Goal: Task Accomplishment & Management: Complete application form

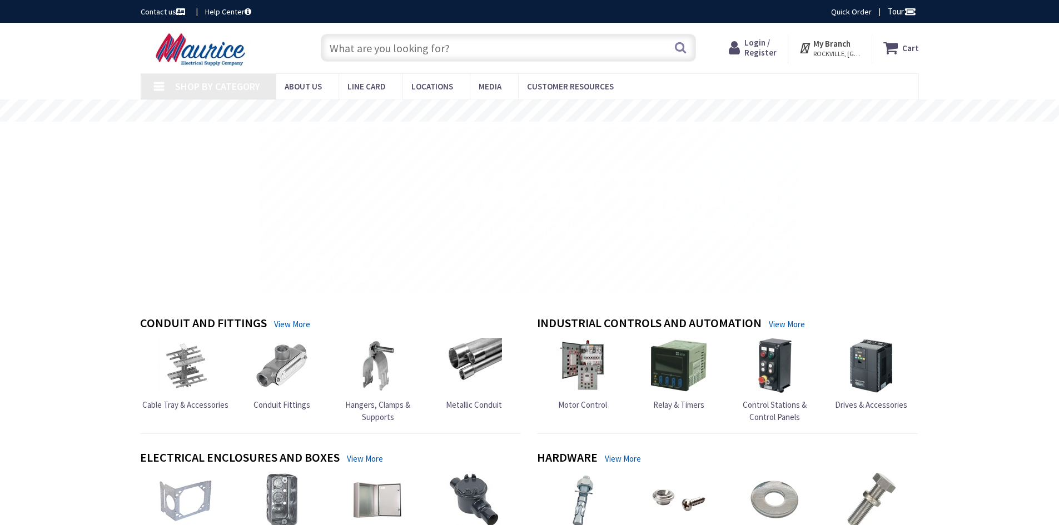
type input "[GEOGRAPHIC_DATA], [STREET_ADDRESS]"
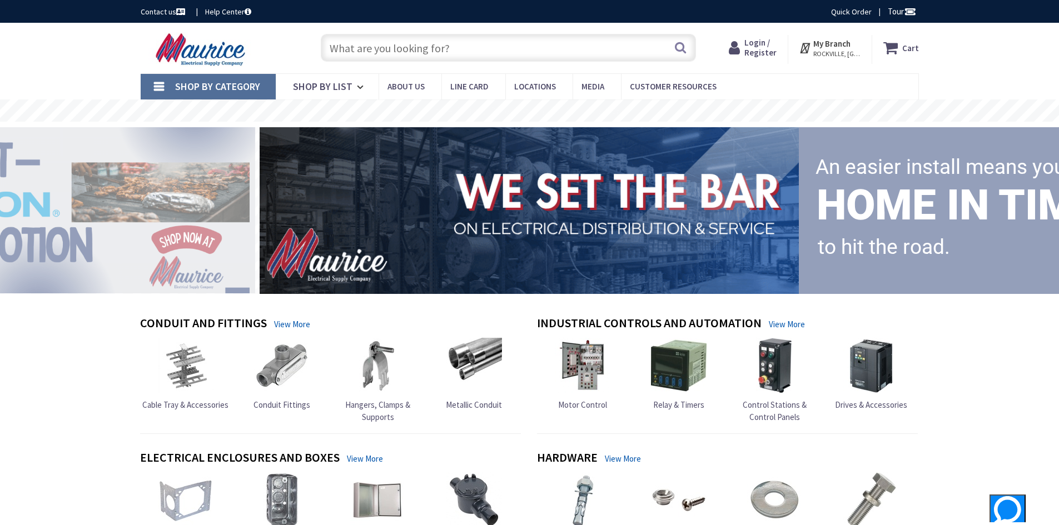
click at [762, 51] on span "Login / Register" at bounding box center [760, 47] width 32 height 21
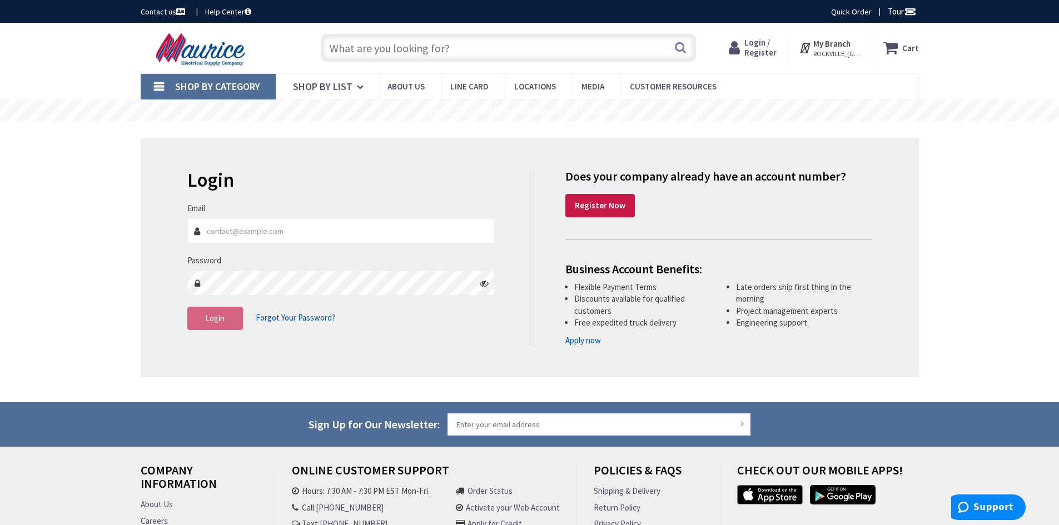
click at [324, 252] on fieldset "Email Password Login Forgot Your Password?" at bounding box center [340, 271] width 307 height 139
click at [327, 237] on input "Email" at bounding box center [340, 230] width 307 height 25
type input "[EMAIL_ADDRESS][DOMAIN_NAME]"
click at [586, 204] on strong "Register Now" at bounding box center [600, 205] width 51 height 11
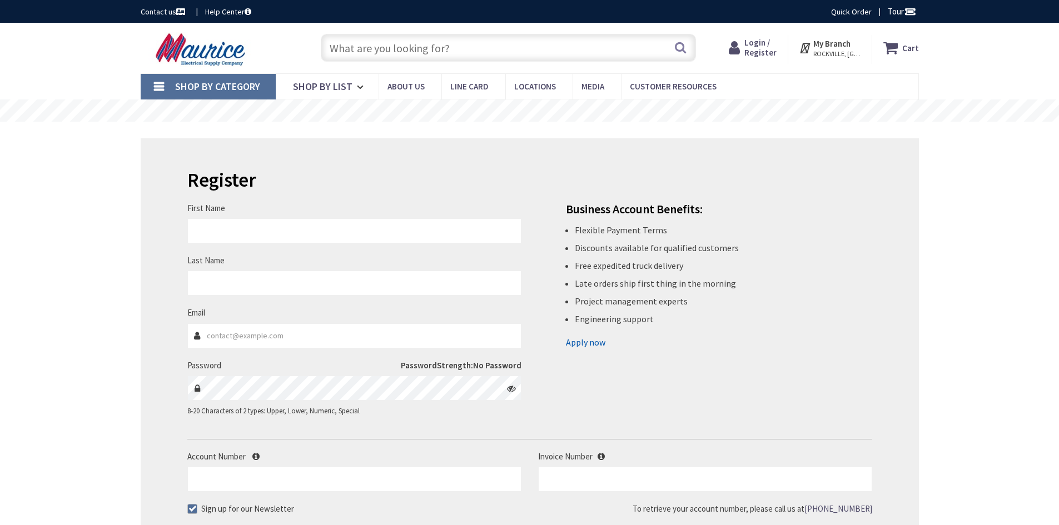
click at [256, 240] on input "First Name" at bounding box center [354, 230] width 334 height 25
click at [367, 283] on input "Last Name" at bounding box center [354, 283] width 334 height 25
click at [345, 220] on input "First Name" at bounding box center [354, 230] width 334 height 25
type input "Cleiton"
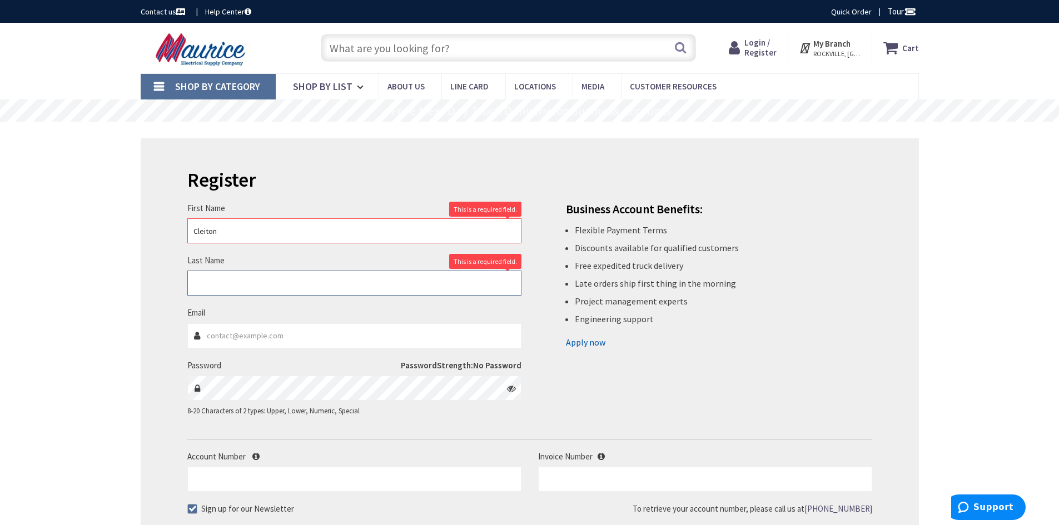
type input "[PERSON_NAME]"
type input "[EMAIL_ADDRESS][DOMAIN_NAME]"
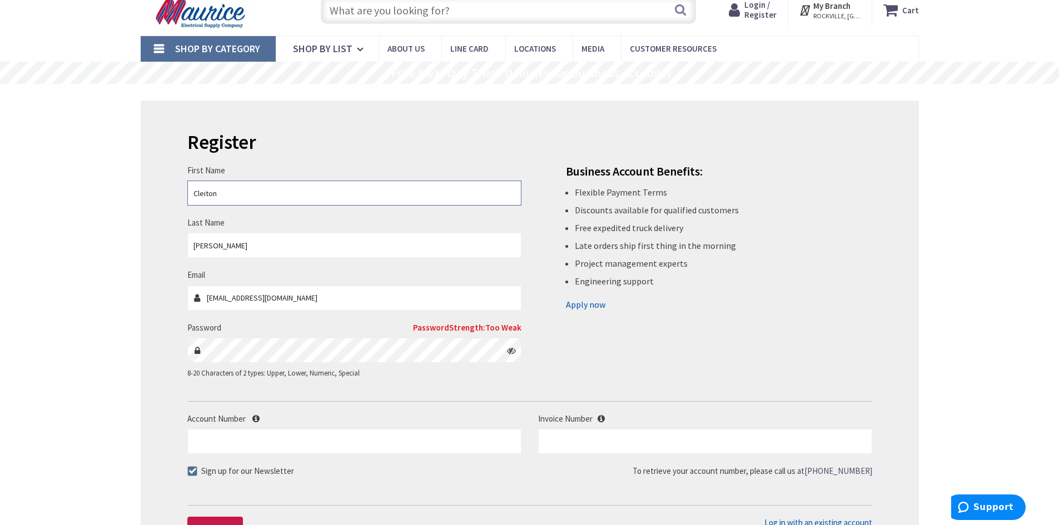
scroll to position [56, 0]
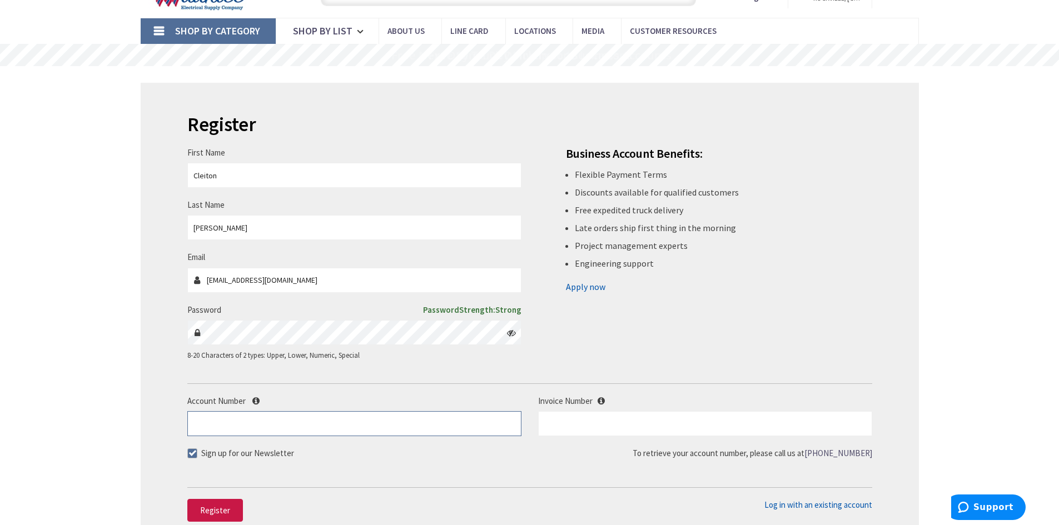
click at [260, 423] on input "Account Number" at bounding box center [354, 423] width 334 height 25
click at [243, 413] on input "Account Number" at bounding box center [354, 423] width 334 height 25
type input "446294"
click at [631, 410] on div "Invoice Number" at bounding box center [705, 415] width 351 height 41
click at [629, 420] on input "text" at bounding box center [705, 423] width 334 height 25
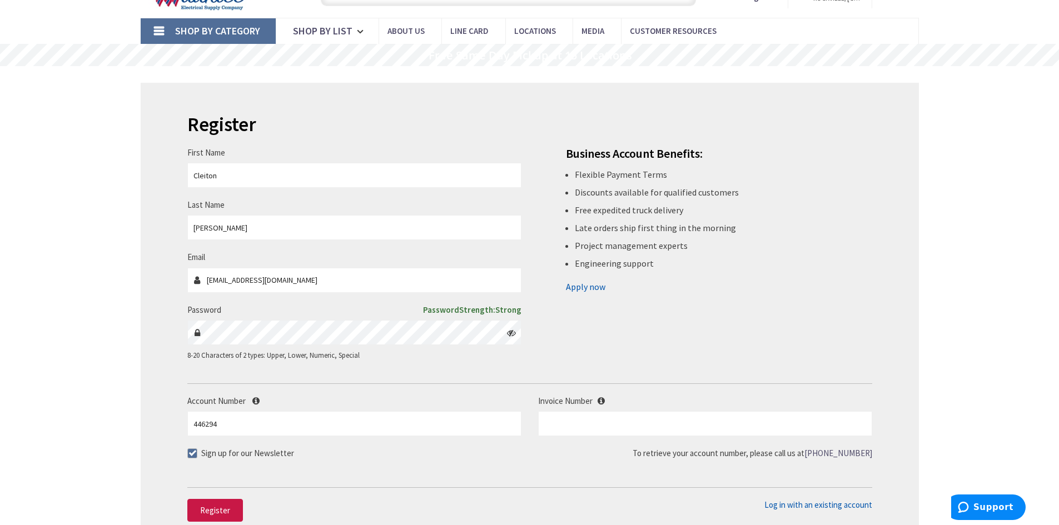
click at [615, 437] on div "Account Number 446294 Invoice Number" at bounding box center [530, 421] width 702 height 52
click at [646, 417] on input "text" at bounding box center [705, 423] width 334 height 25
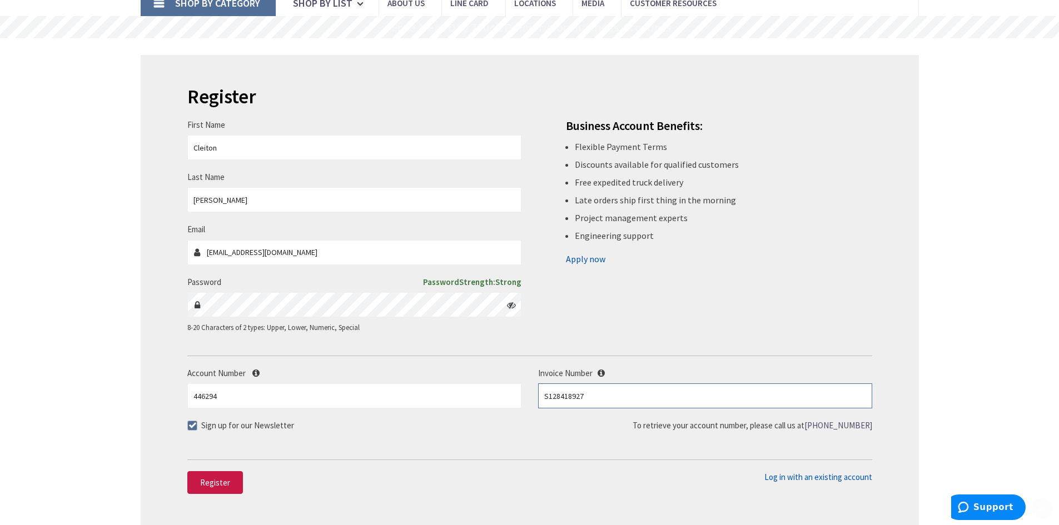
scroll to position [111, 0]
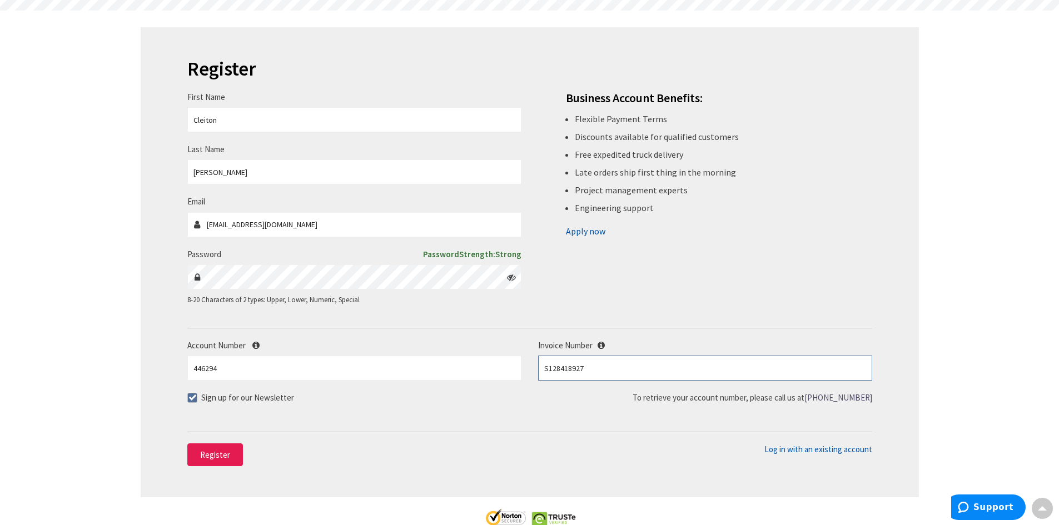
type input "S128418927"
click at [221, 454] on span "Register" at bounding box center [215, 455] width 30 height 11
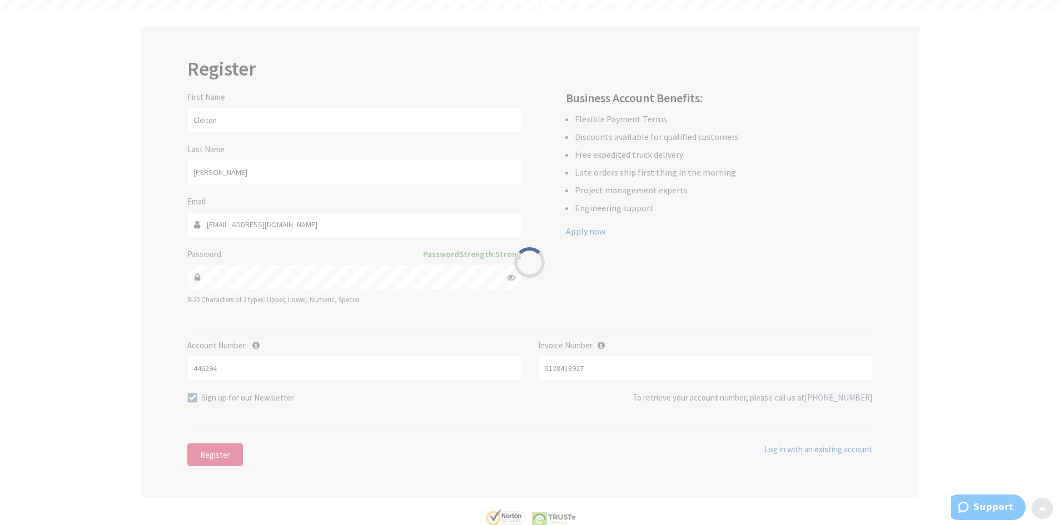
click at [196, 406] on div "Please wait..." at bounding box center [529, 262] width 1059 height 525
click at [195, 401] on div "Please wait..." at bounding box center [529, 262] width 1059 height 525
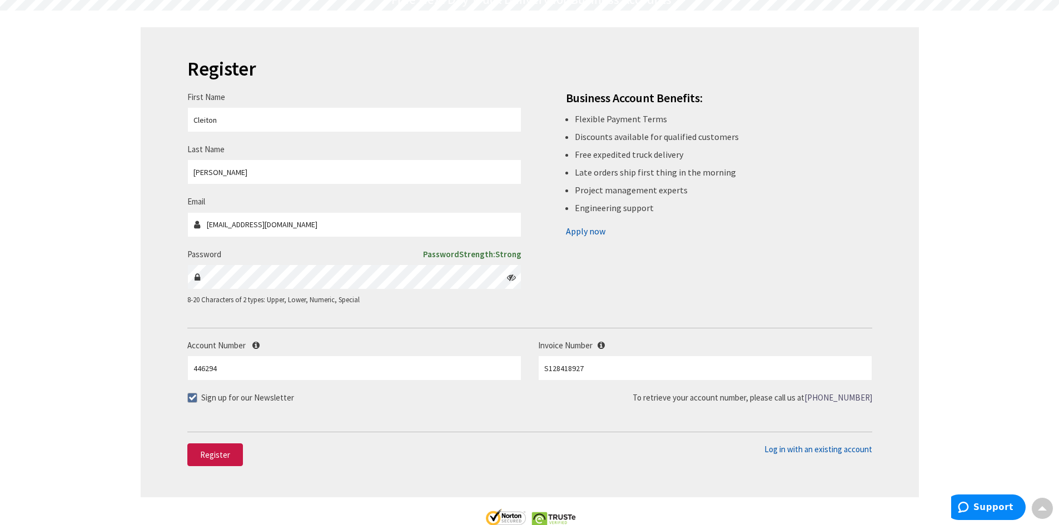
click at [192, 401] on span at bounding box center [192, 398] width 10 height 10
click at [192, 401] on input "Sign up for our Newsletter" at bounding box center [193, 397] width 7 height 7
checkbox input "false"
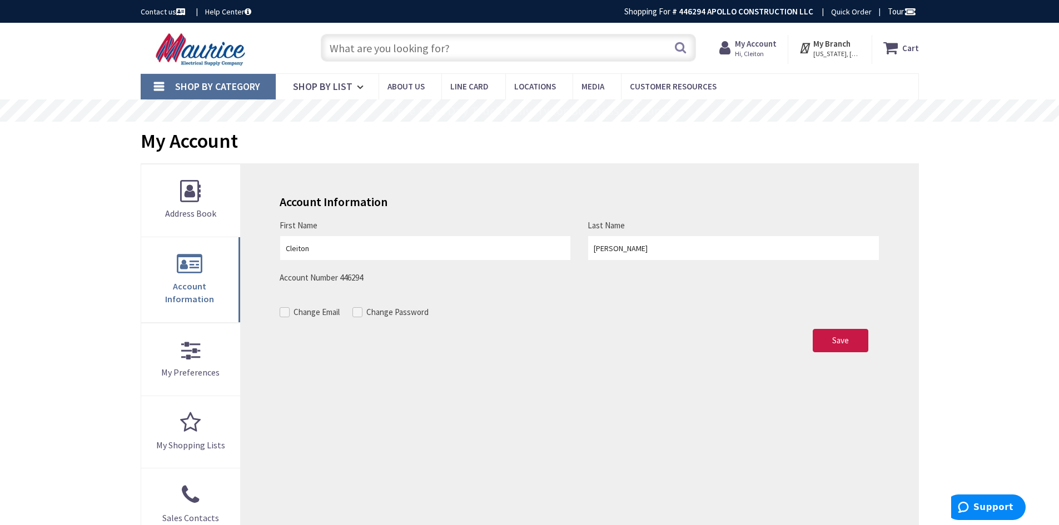
click at [806, 46] on icon at bounding box center [806, 48] width 14 height 20
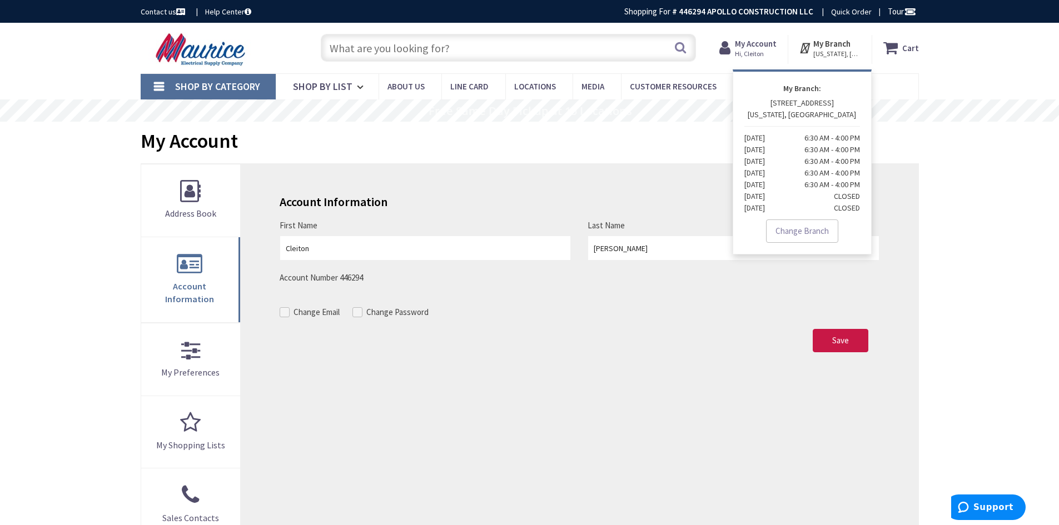
click at [914, 213] on div "Account Information First Name Cleiton Last Name De Veras Account Number 446294…" at bounding box center [579, 389] width 677 height 450
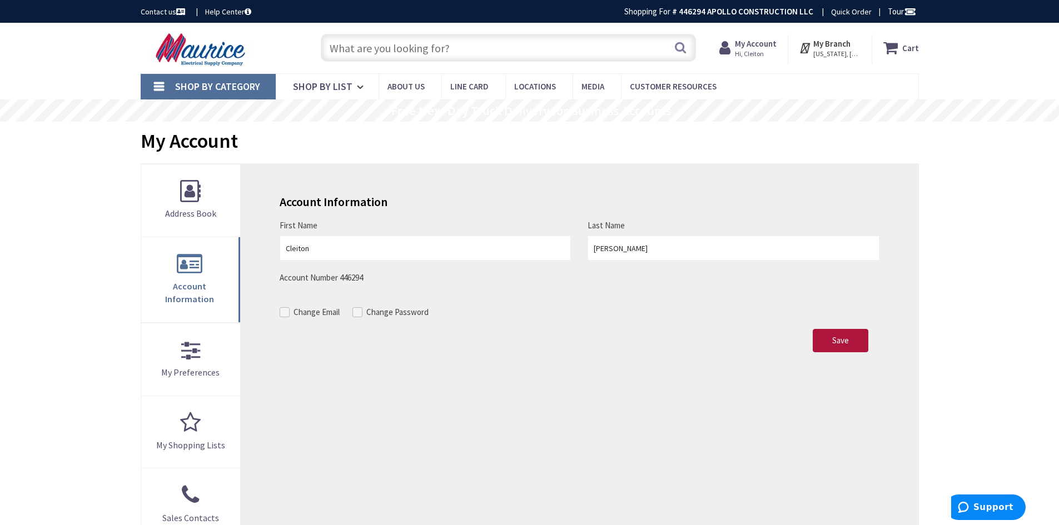
click at [847, 341] on span "Save" at bounding box center [840, 340] width 17 height 11
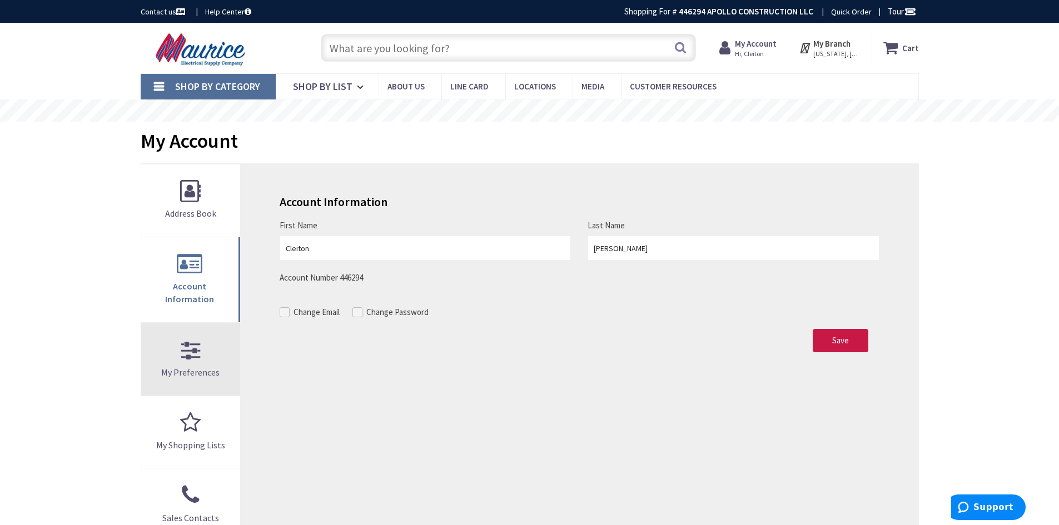
click at [195, 331] on link "My Preferences" at bounding box center [191, 360] width 100 height 72
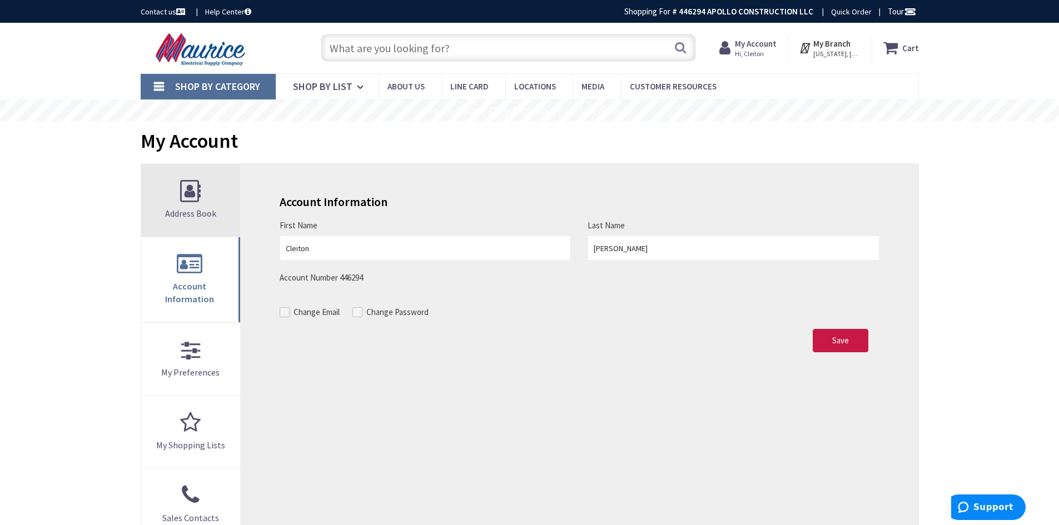
click at [193, 219] on link "Address Book" at bounding box center [191, 201] width 100 height 72
click at [157, 88] on link "Shop By Category" at bounding box center [208, 87] width 135 height 26
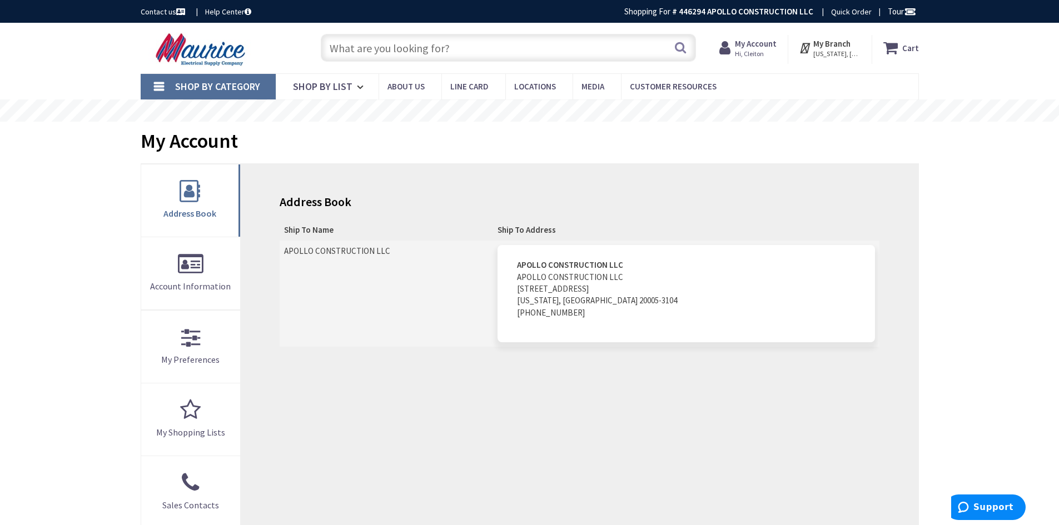
click at [762, 51] on span "Hi, Cleiton" at bounding box center [756, 53] width 42 height 9
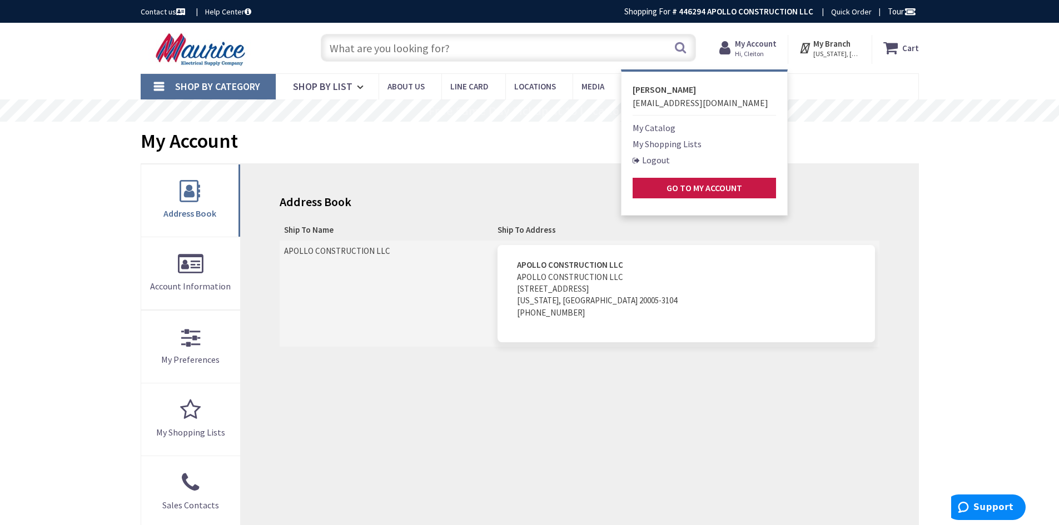
click at [81, 219] on div "Skip to Content Toggle Nav Search Cart My Cart Close" at bounding box center [529, 430] width 1059 height 814
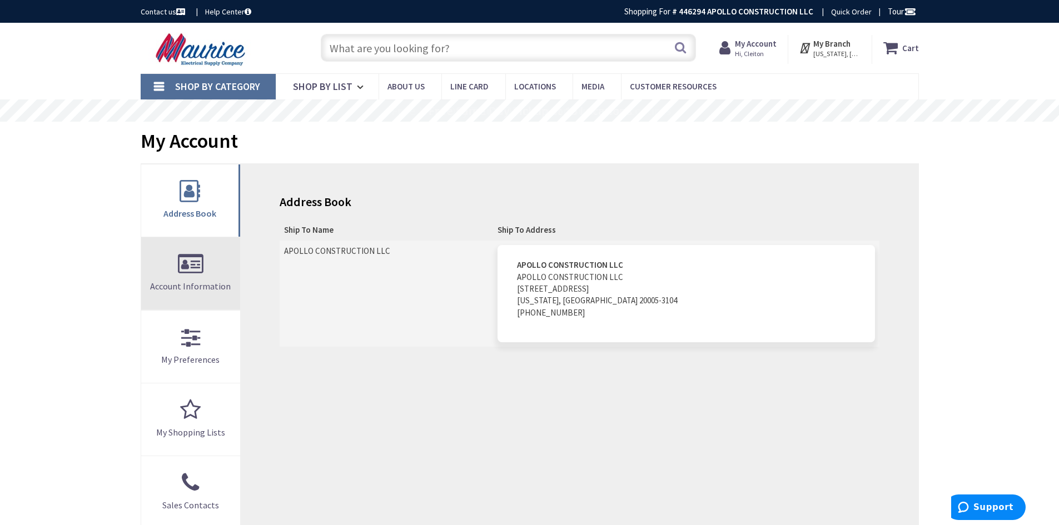
click at [159, 268] on link "Account Information" at bounding box center [191, 273] width 100 height 72
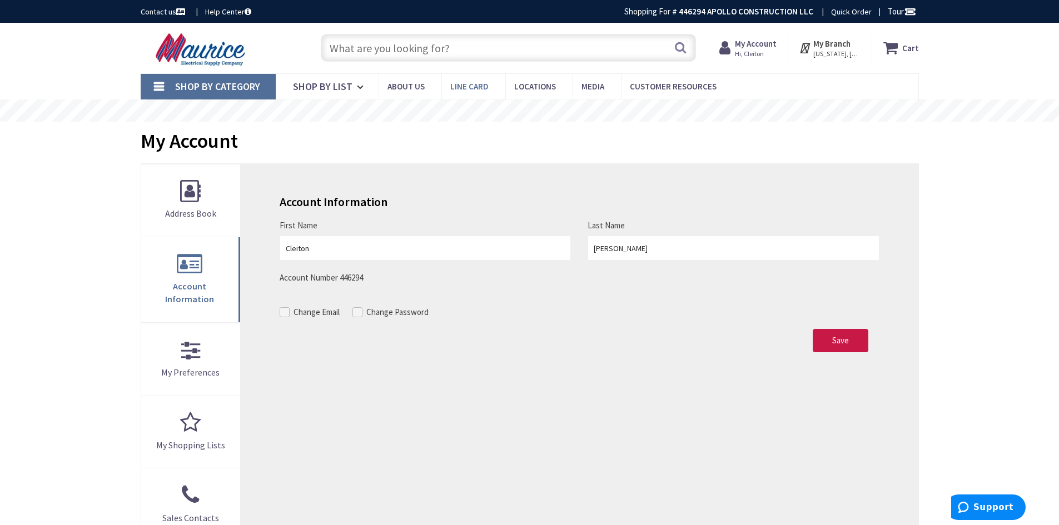
click at [455, 88] on span "Line Card" at bounding box center [469, 86] width 38 height 11
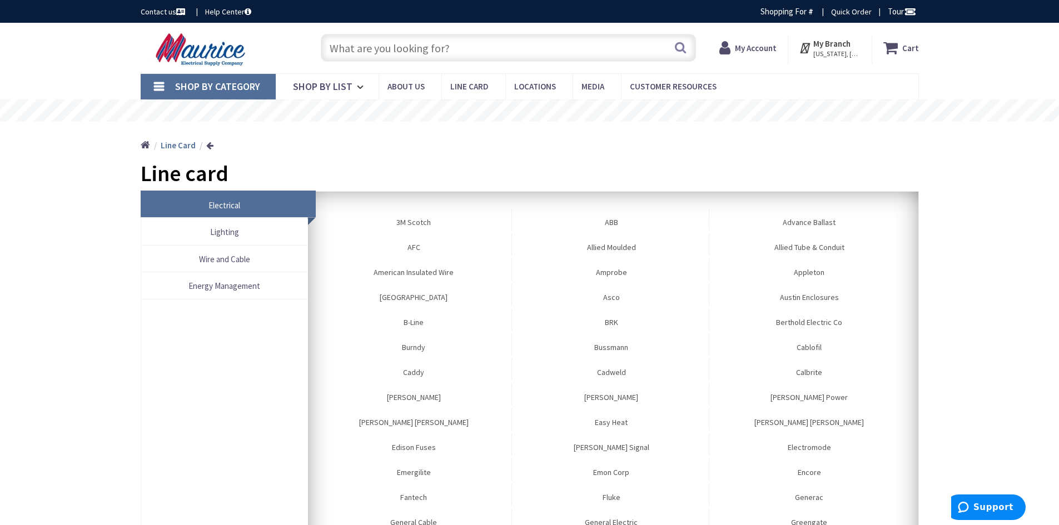
click at [226, 88] on span "Shop By Category" at bounding box center [217, 86] width 85 height 13
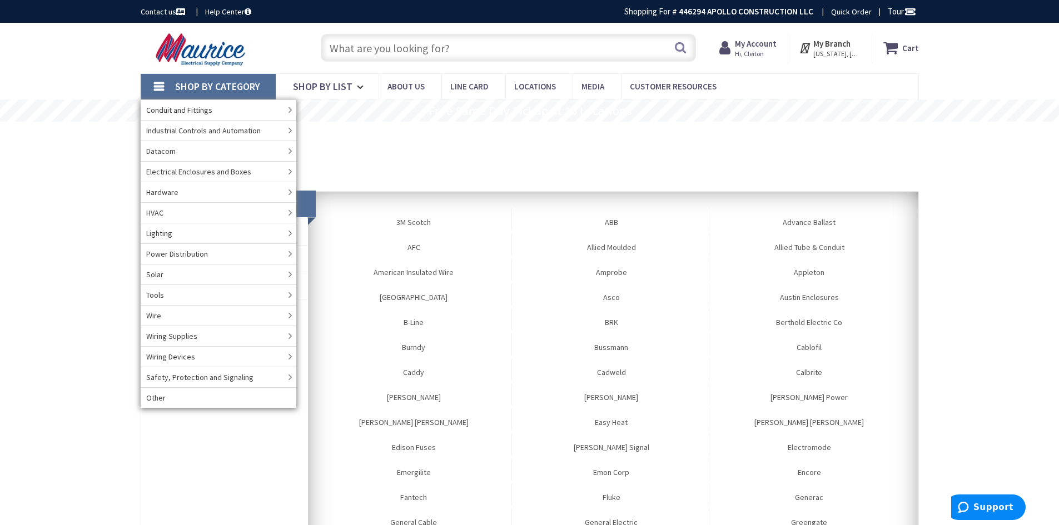
click at [765, 56] on span "Hi, Cleiton" at bounding box center [756, 53] width 42 height 9
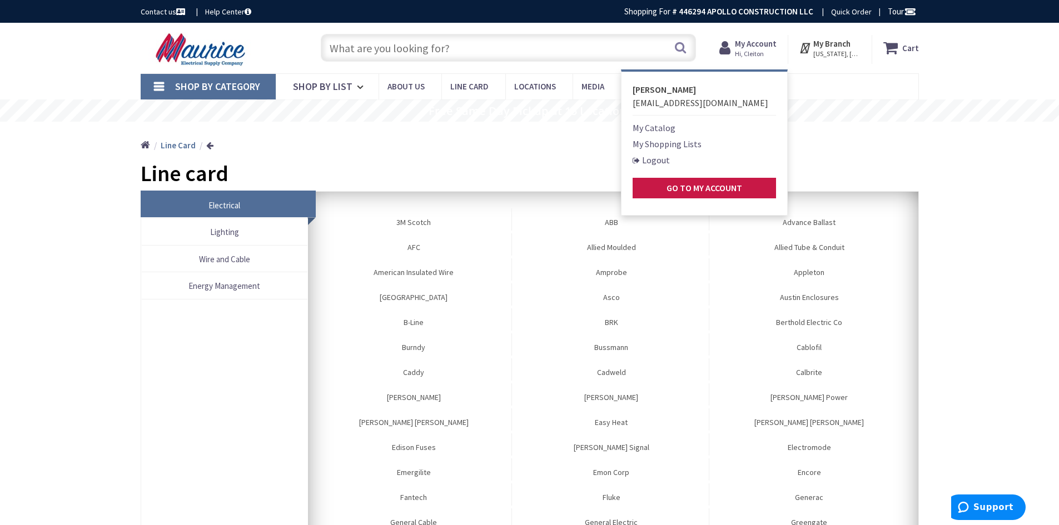
click at [678, 88] on strong "[PERSON_NAME]" at bounding box center [664, 89] width 63 height 11
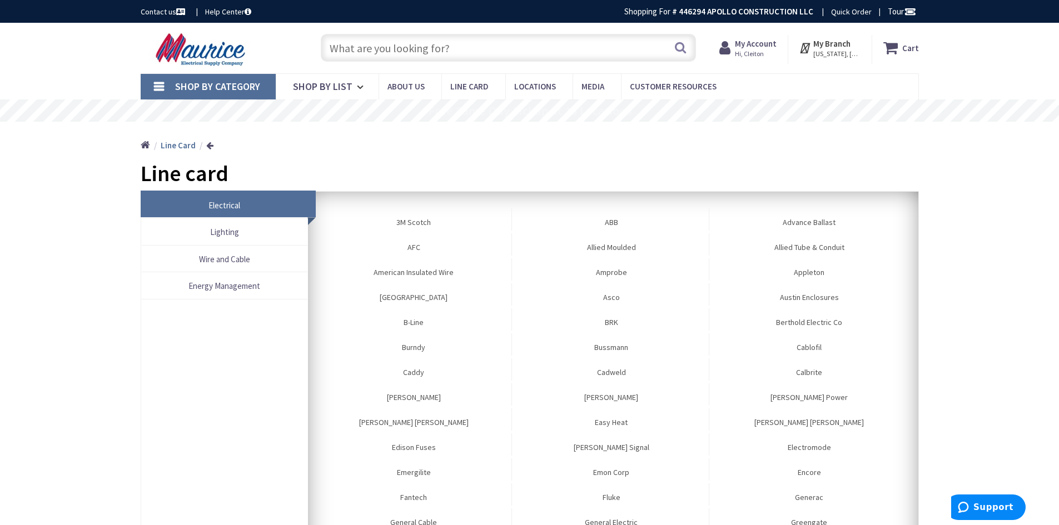
click at [732, 62] on div "My Account Hi, Cleiton Cleiton De Veras Cleiton@apollocontractor.com My Catalog…" at bounding box center [747, 49] width 79 height 29
click at [740, 53] on span "Hi, Cleiton" at bounding box center [756, 53] width 42 height 9
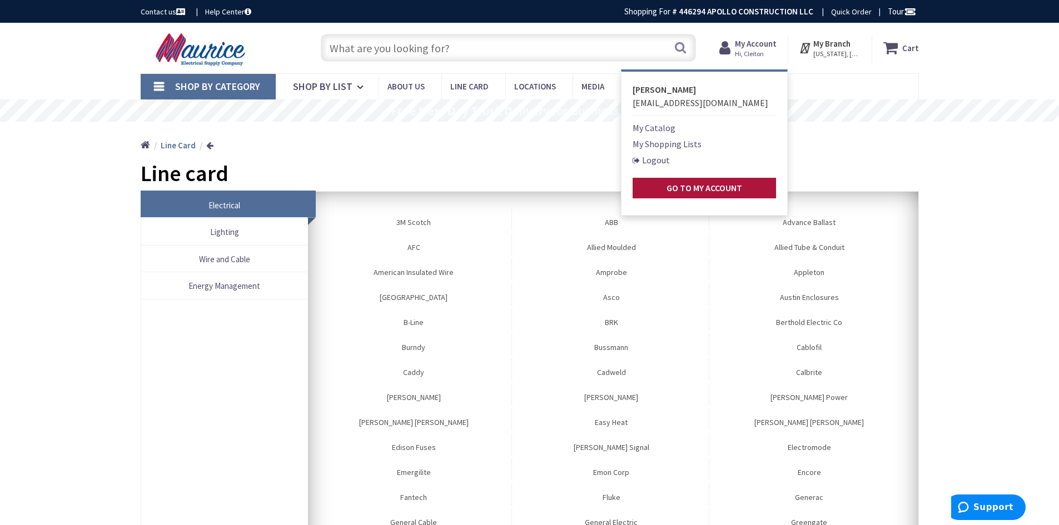
click at [695, 189] on strong "Go to My Account" at bounding box center [704, 187] width 76 height 11
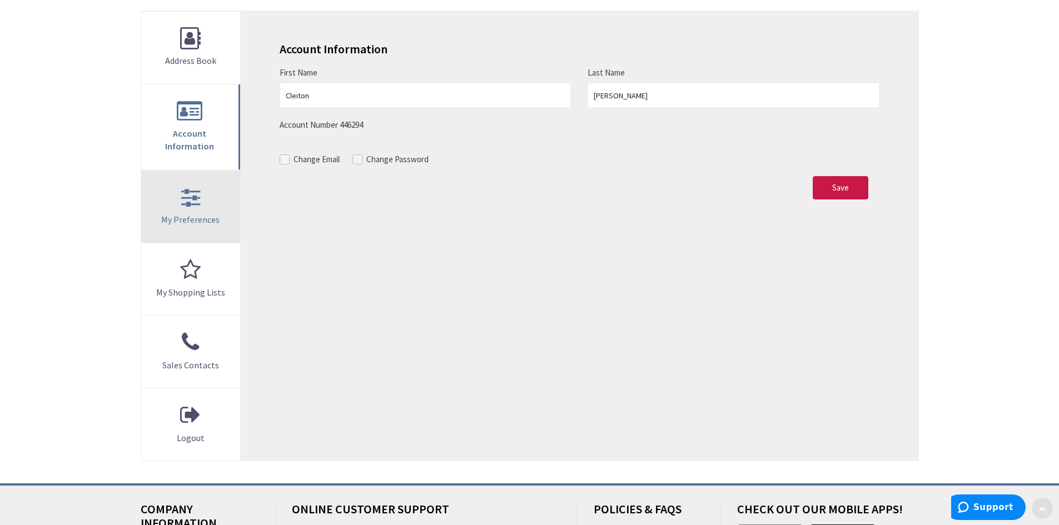
scroll to position [167, 0]
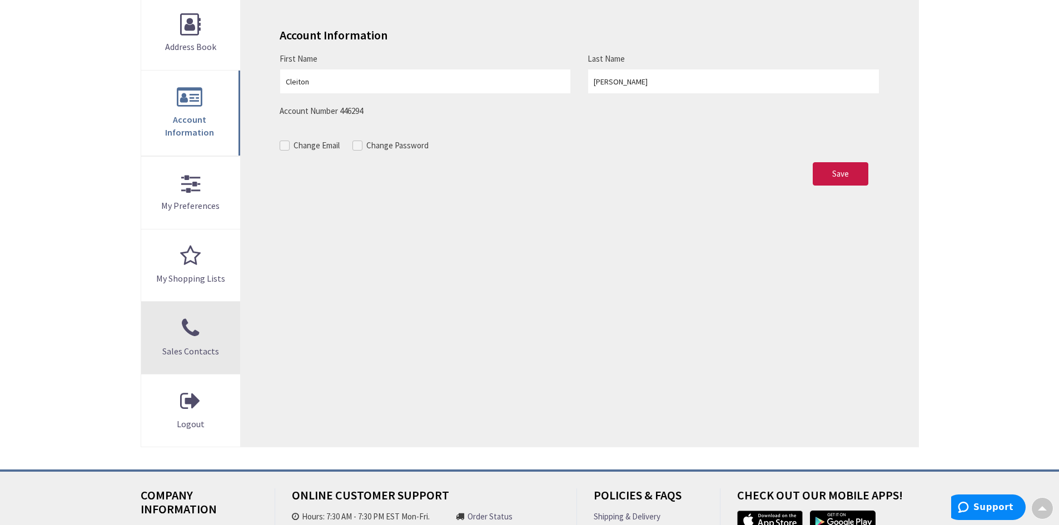
click at [207, 346] on span "Sales Contacts" at bounding box center [190, 351] width 57 height 11
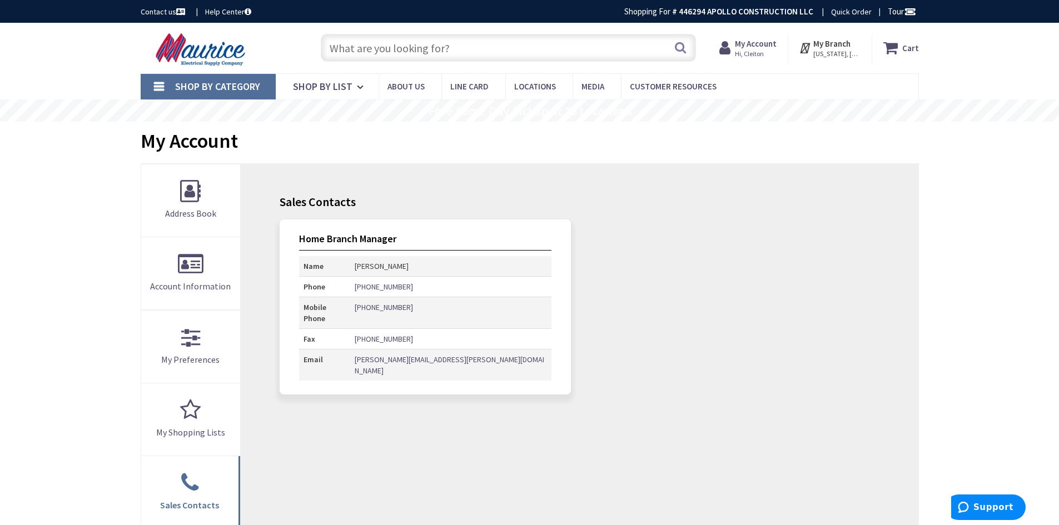
drag, startPoint x: 407, startPoint y: 265, endPoint x: 458, endPoint y: 265, distance: 50.6
click at [455, 265] on td "[PERSON_NAME]" at bounding box center [450, 266] width 201 height 21
click at [458, 265] on td "[PERSON_NAME]" at bounding box center [450, 266] width 201 height 21
click at [201, 315] on link "My Preferences" at bounding box center [191, 347] width 100 height 72
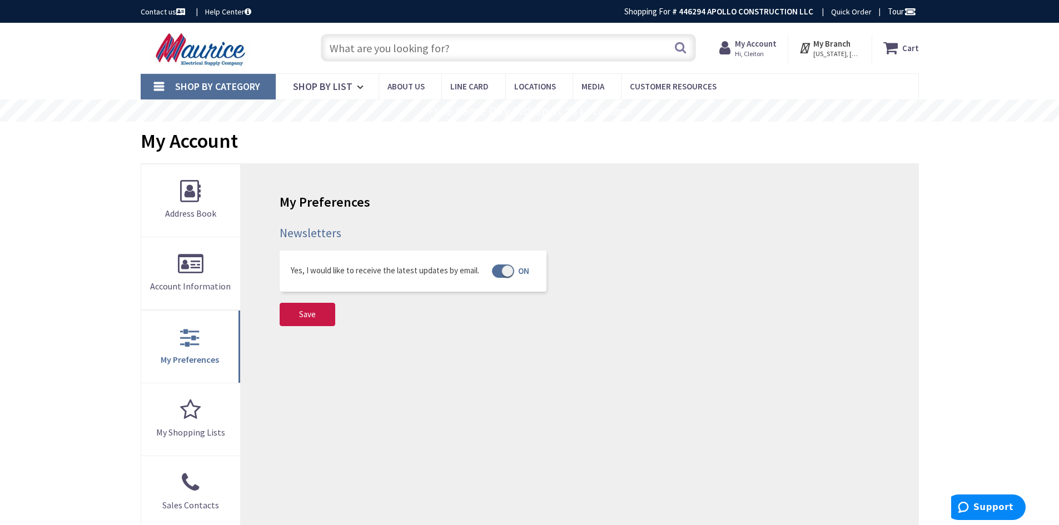
click at [501, 269] on div at bounding box center [503, 271] width 22 height 13
click at [0, 0] on input "Yes, I would like to receive the latest updates by email." at bounding box center [0, 0] width 0 height 0
click at [305, 318] on span "Save" at bounding box center [307, 314] width 17 height 11
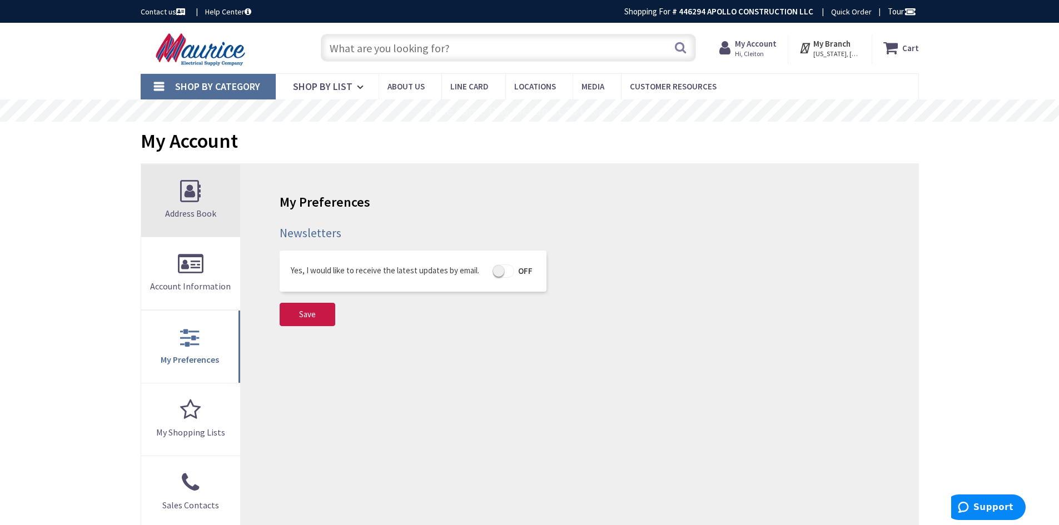
click at [194, 212] on span "Address Book" at bounding box center [190, 213] width 51 height 11
